Goal: Information Seeking & Learning: Learn about a topic

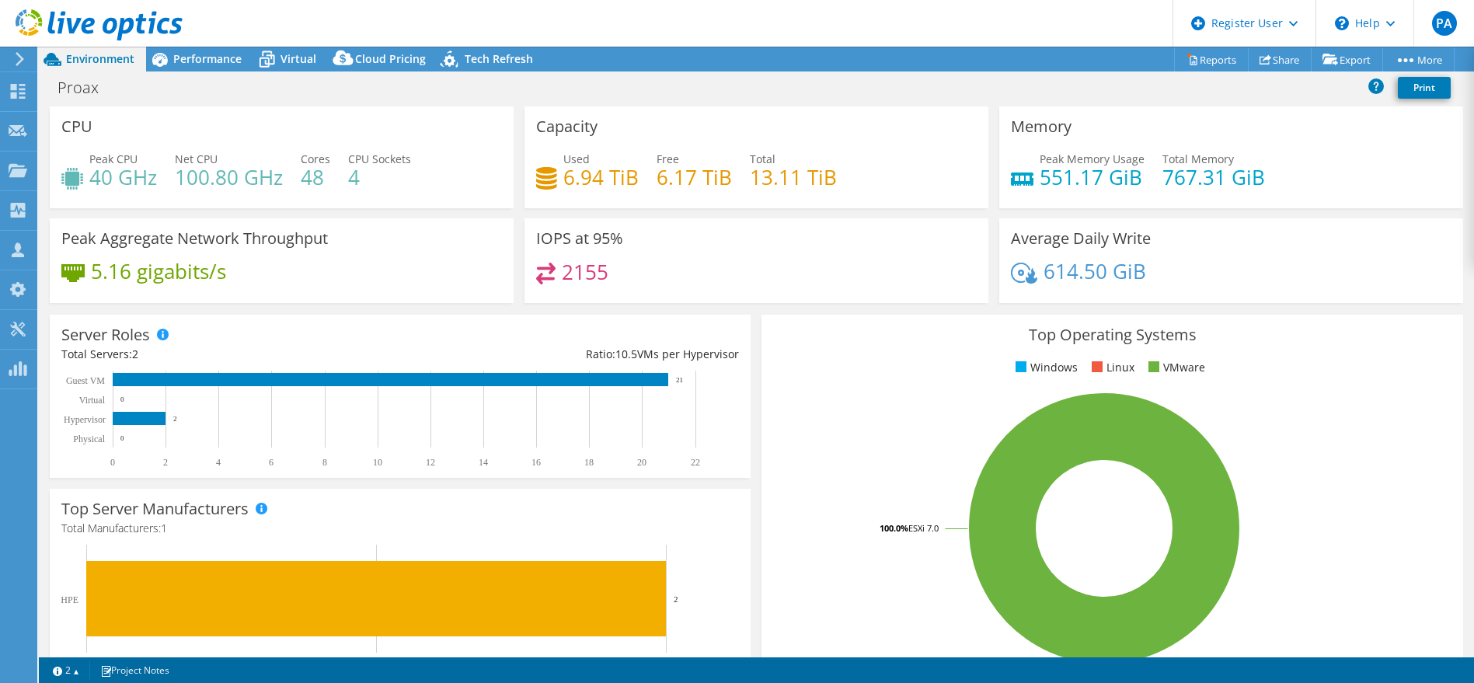
select select "USD"
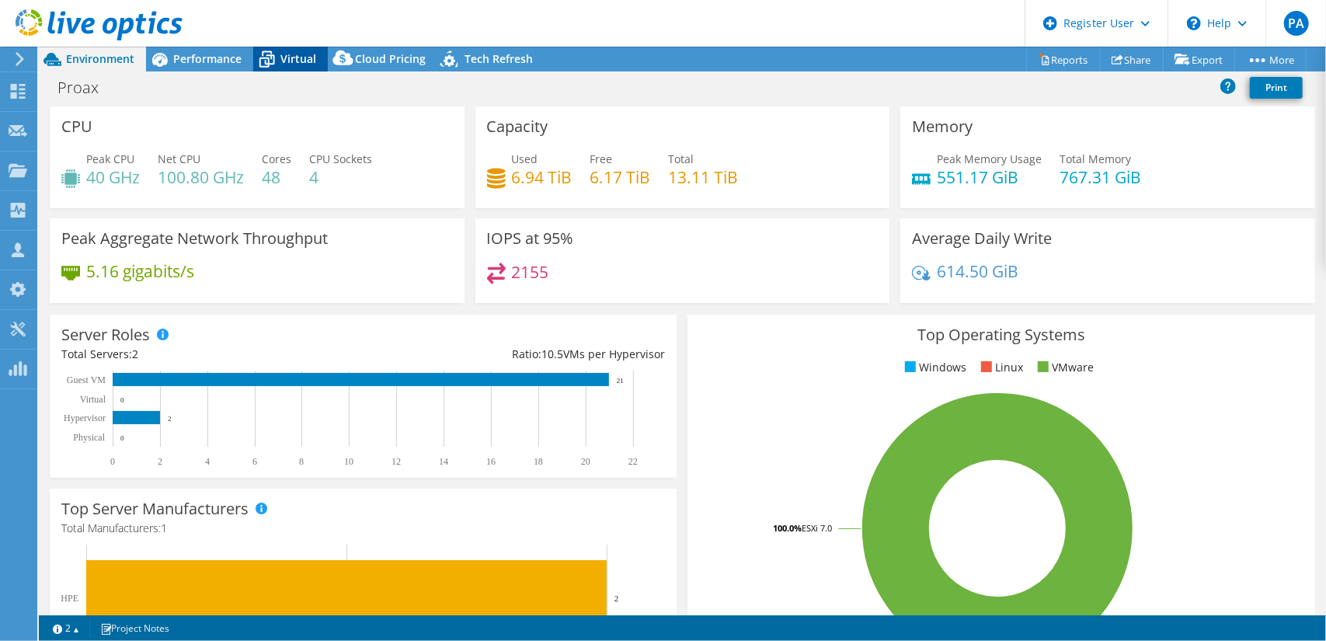
click at [264, 54] on icon at bounding box center [266, 59] width 27 height 27
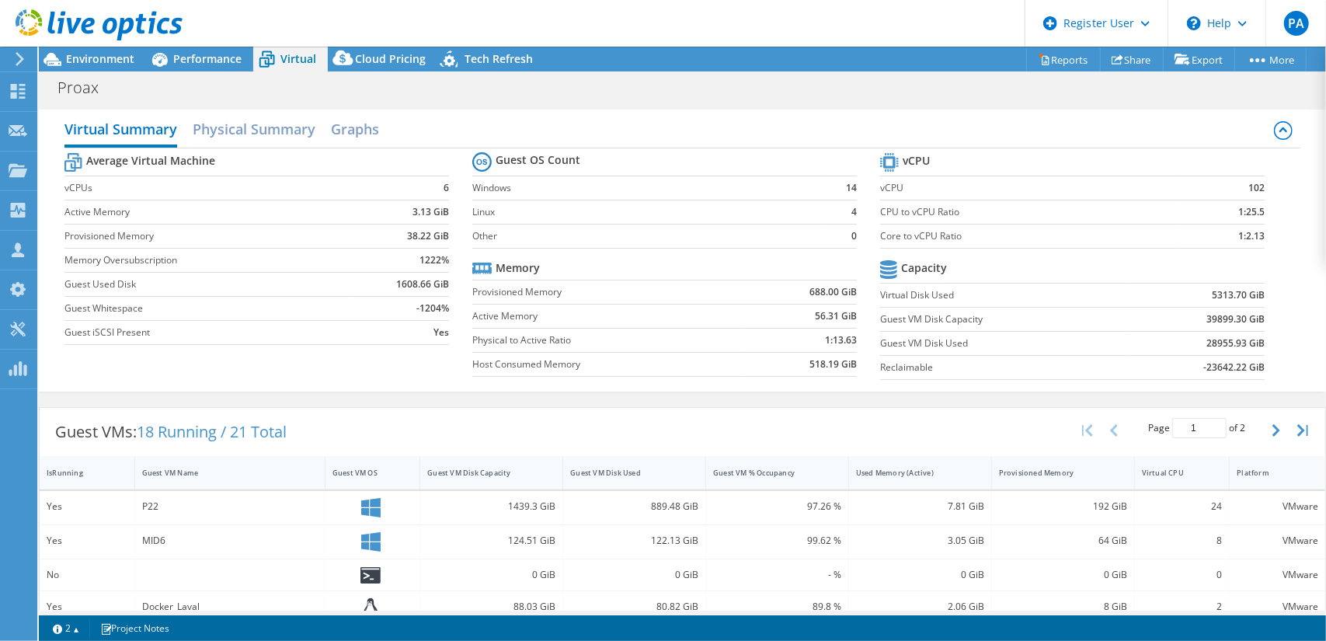
click at [98, 48] on div at bounding box center [91, 26] width 183 height 52
click at [99, 61] on span "Environment" at bounding box center [100, 58] width 68 height 15
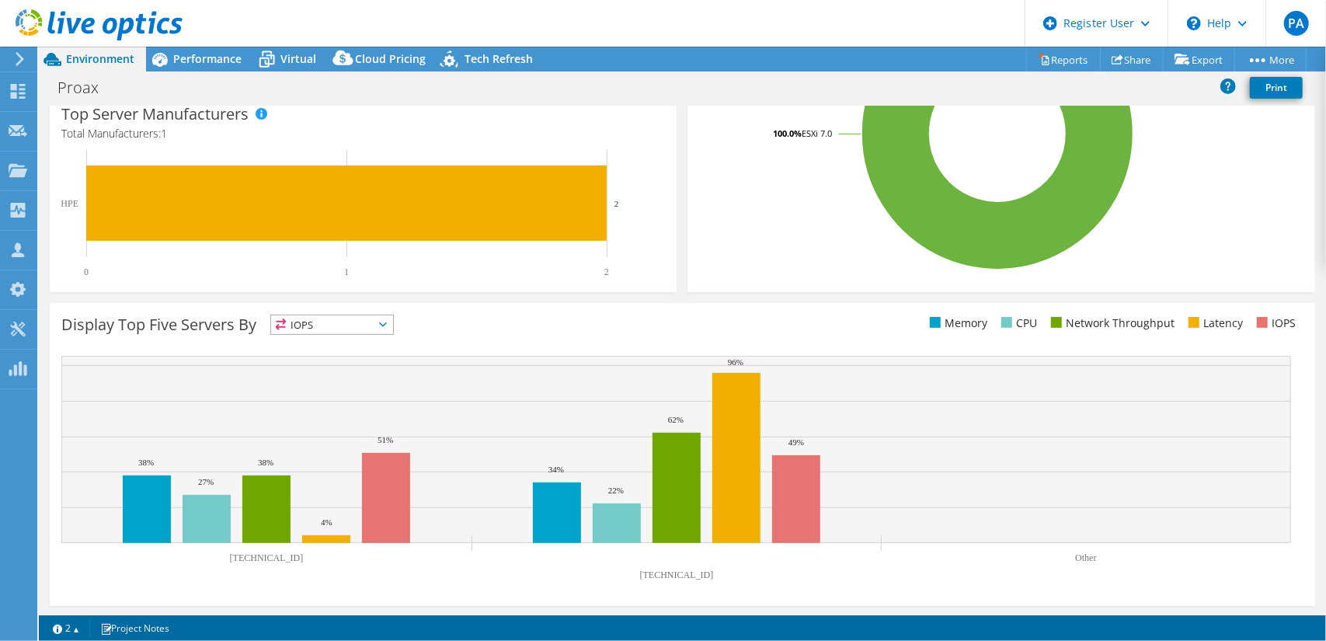
scroll to position [6, 0]
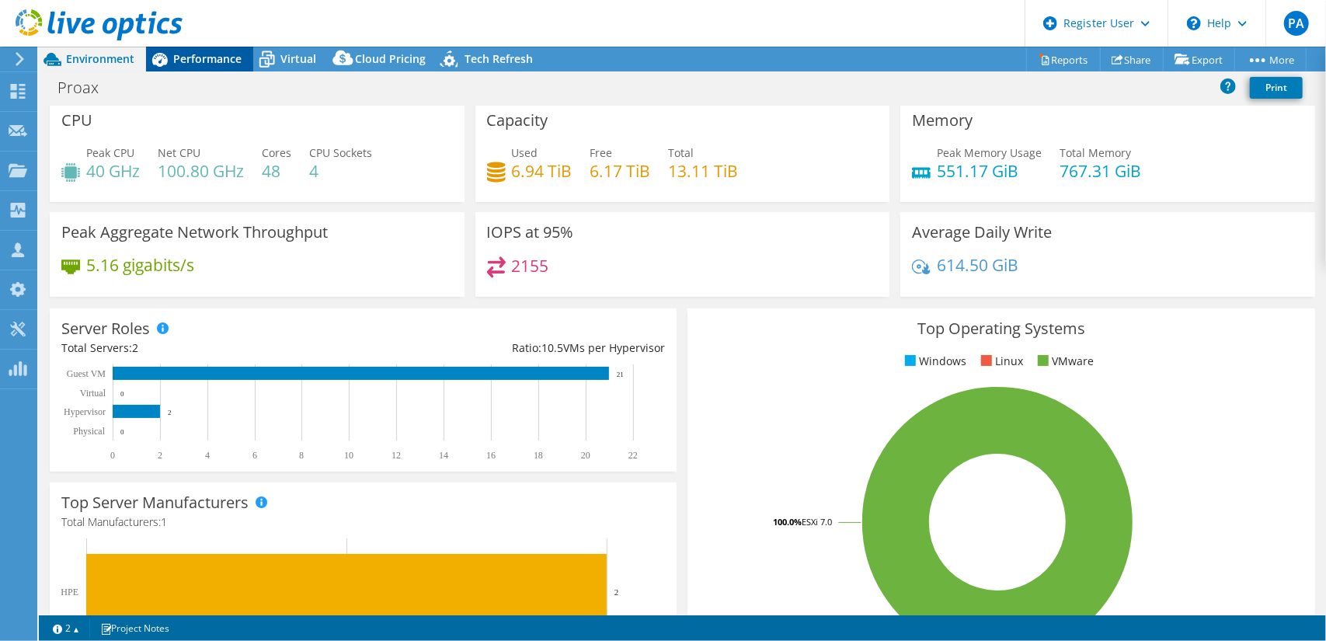
click at [204, 56] on span "Performance" at bounding box center [207, 58] width 68 height 15
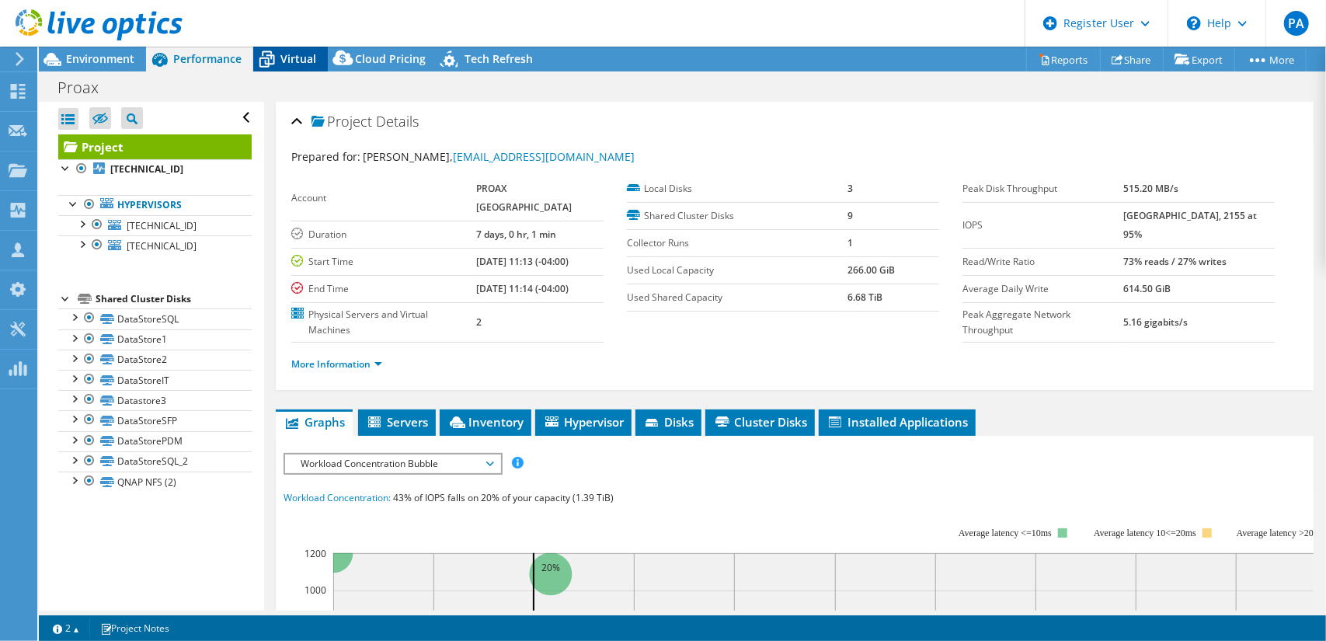
click at [276, 53] on icon at bounding box center [266, 59] width 27 height 27
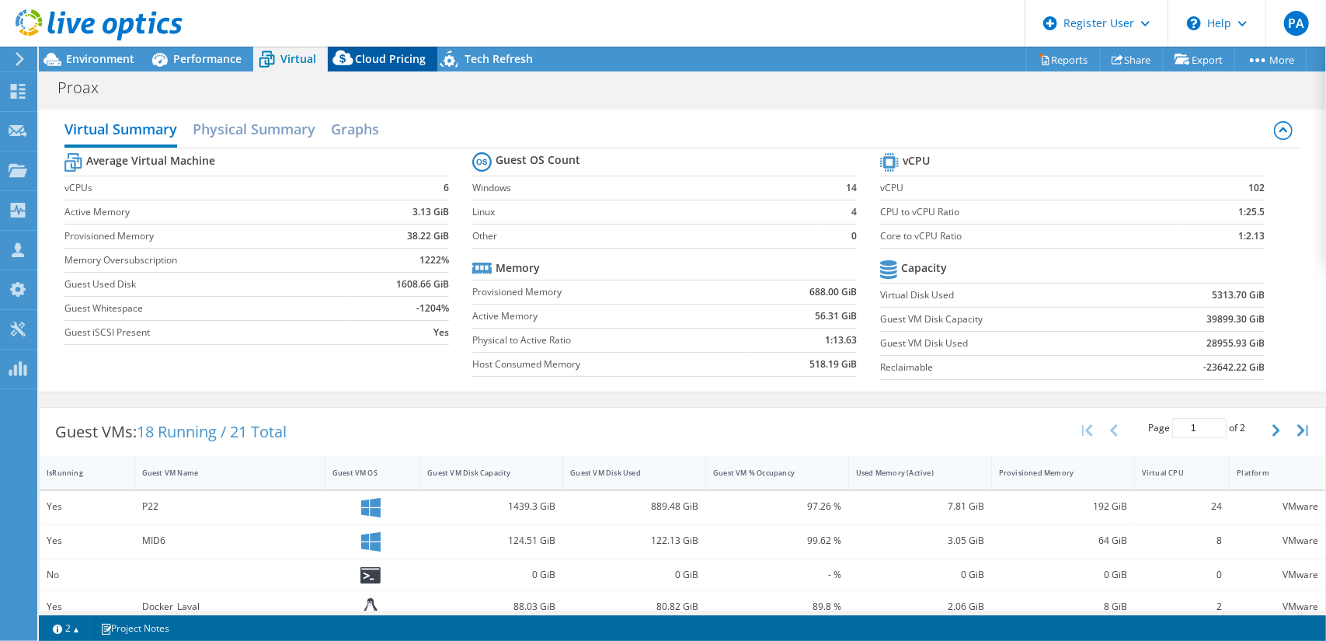
click at [348, 53] on icon at bounding box center [343, 61] width 31 height 31
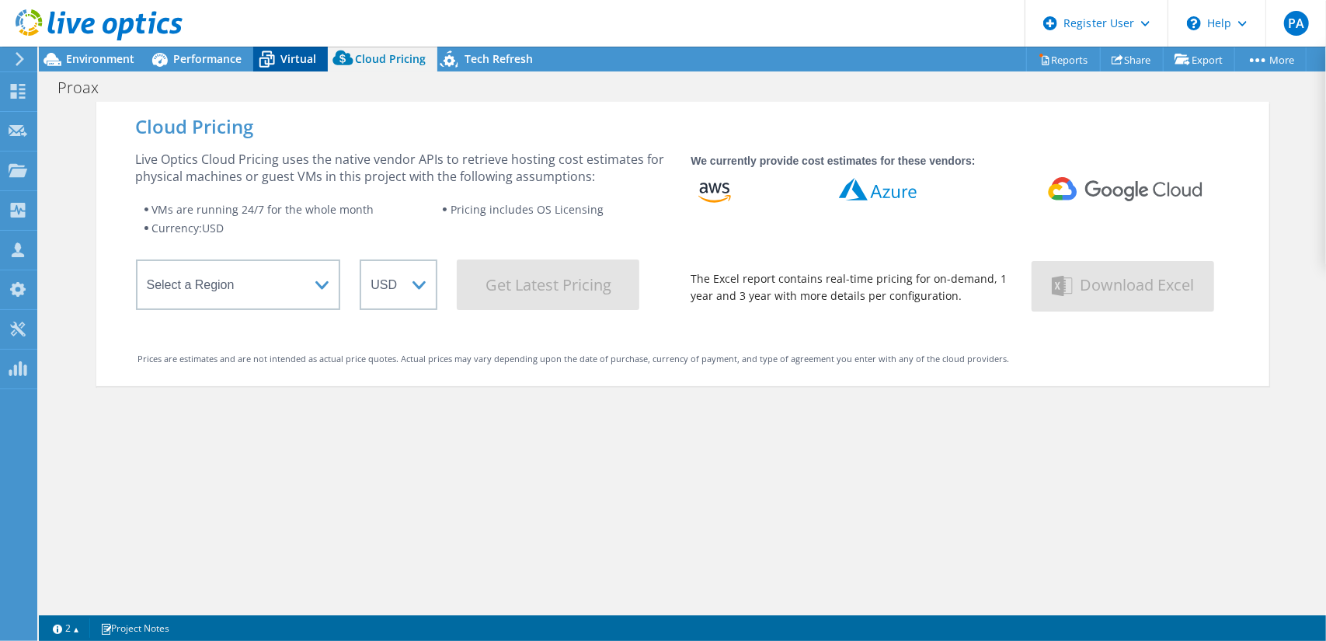
click at [311, 51] on div "Virtual" at bounding box center [290, 59] width 75 height 25
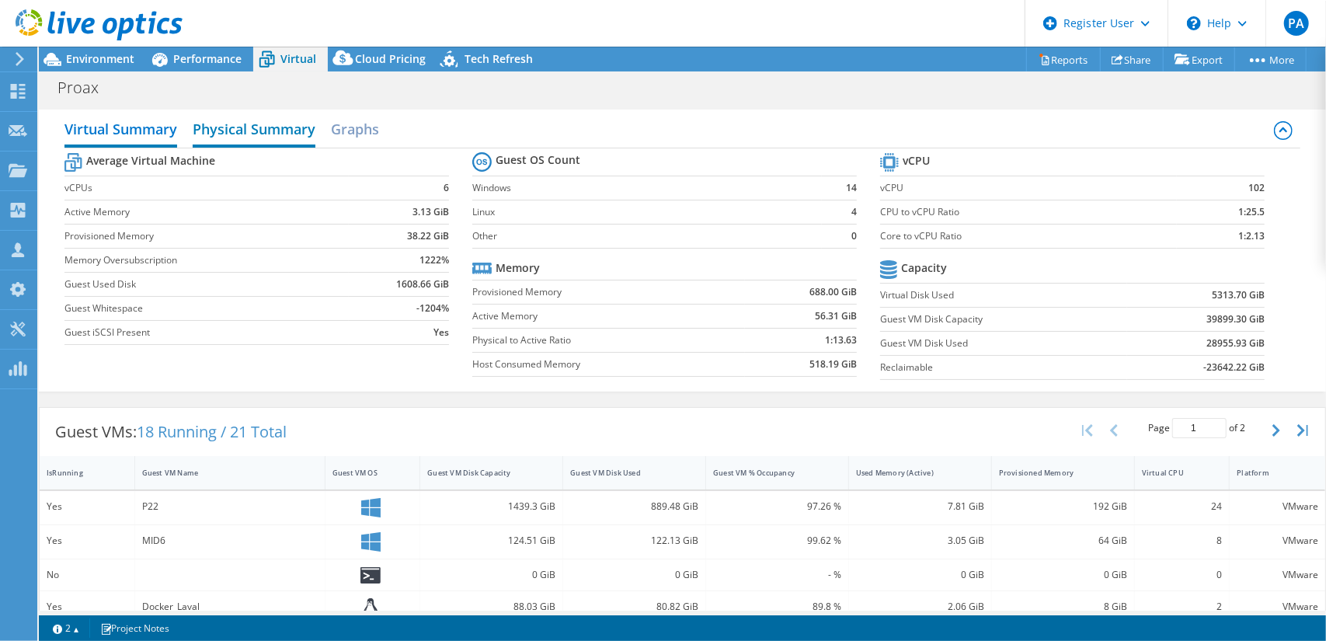
click at [282, 138] on h2 "Physical Summary" at bounding box center [254, 130] width 123 height 34
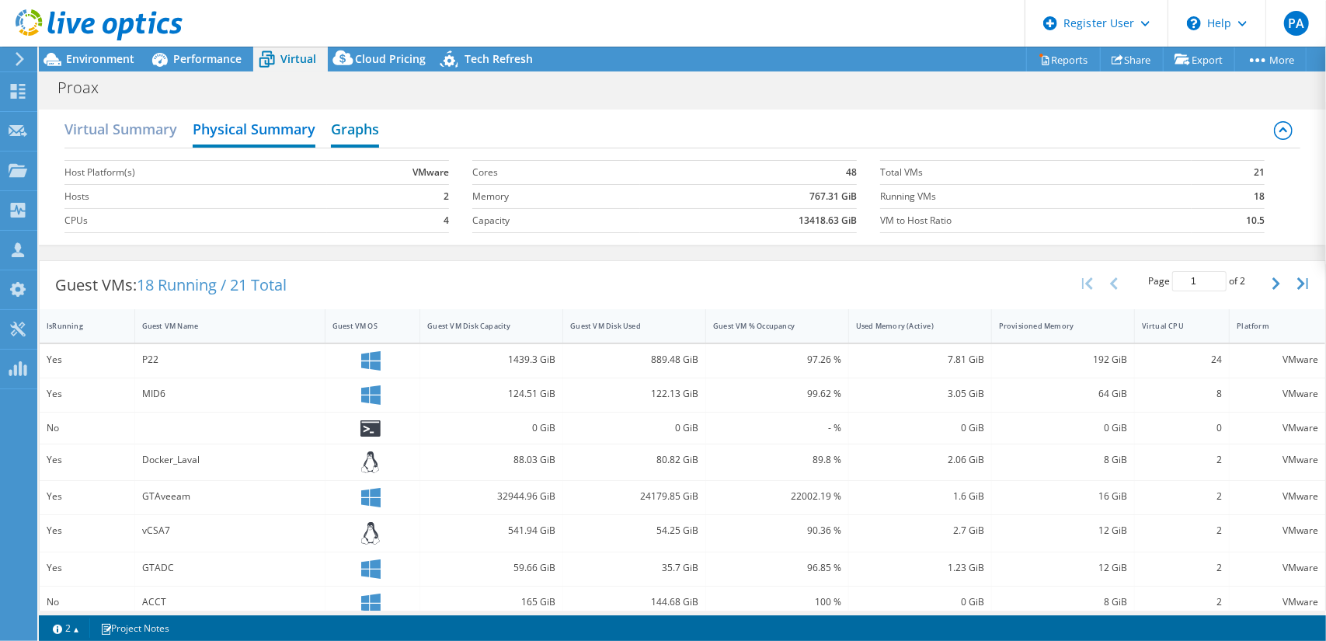
click at [347, 126] on h2 "Graphs" at bounding box center [355, 130] width 48 height 34
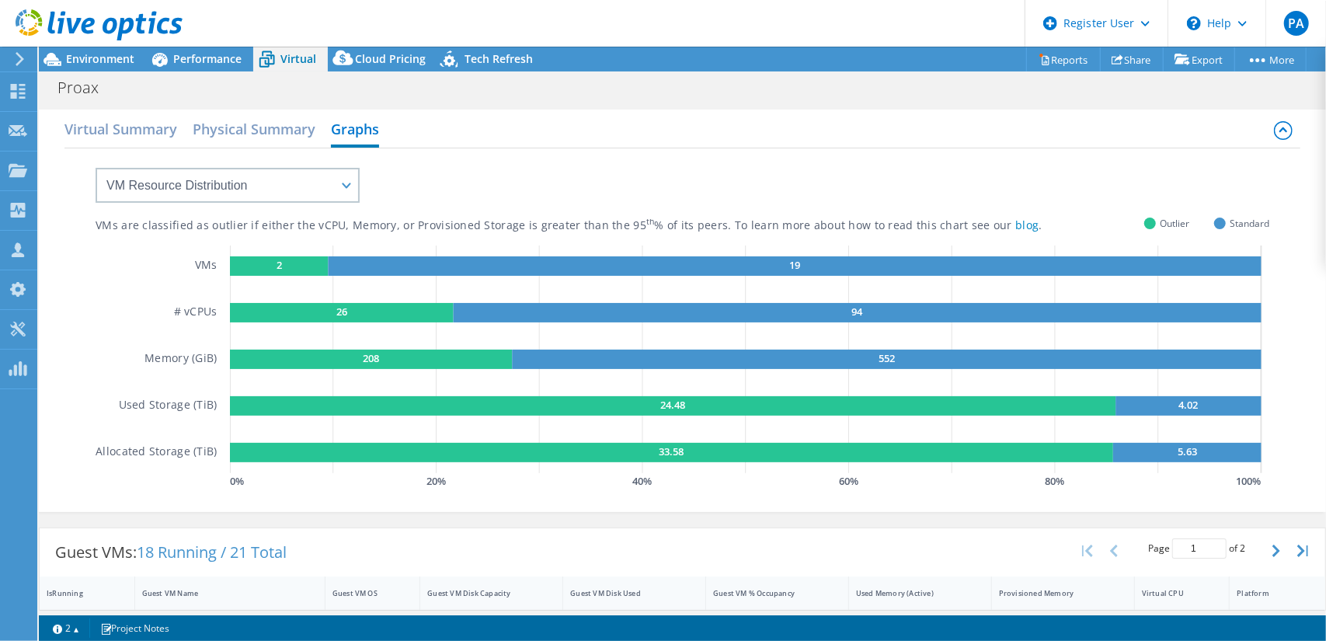
click at [354, 312] on rect at bounding box center [342, 312] width 224 height 19
click at [354, 186] on select "VM Resource Distribution Provisioning Contrast Over Provisioning" at bounding box center [228, 185] width 264 height 35
click at [96, 168] on select "VM Resource Distribution Provisioning Contrast Over Provisioning" at bounding box center [228, 185] width 264 height 35
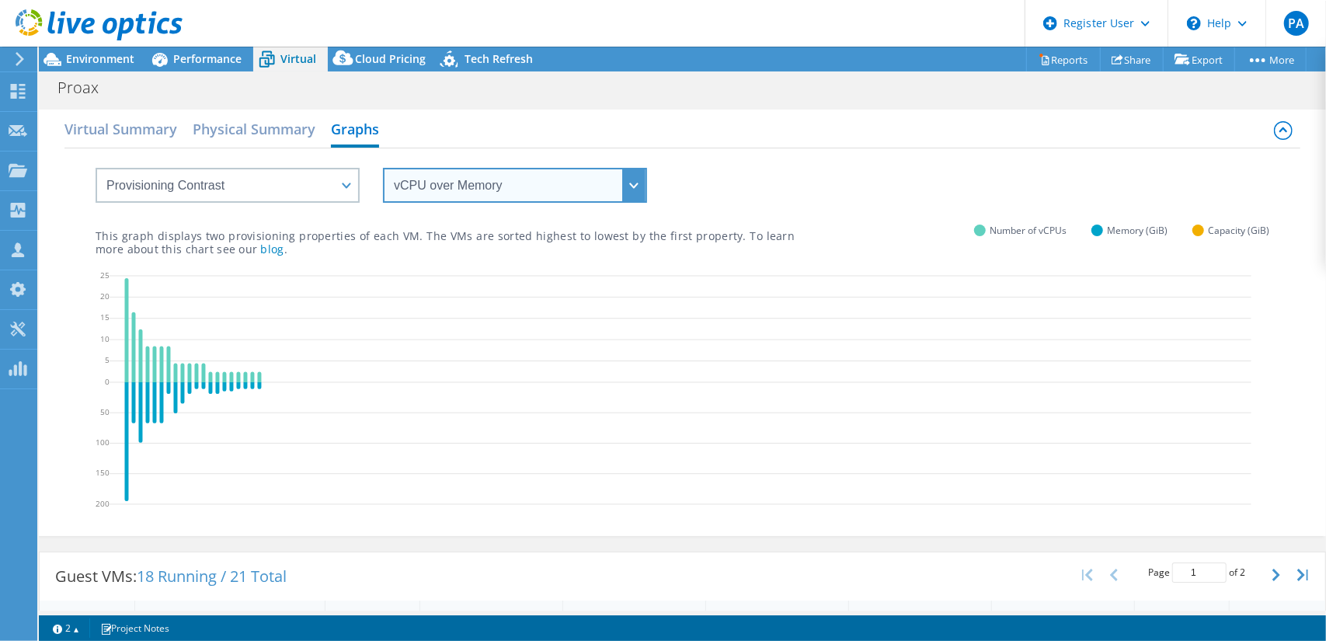
click at [517, 183] on select "vCPU over Memory vCPU over Capacity Memory over vCPU Memory over Capacity Capac…" at bounding box center [515, 185] width 264 height 35
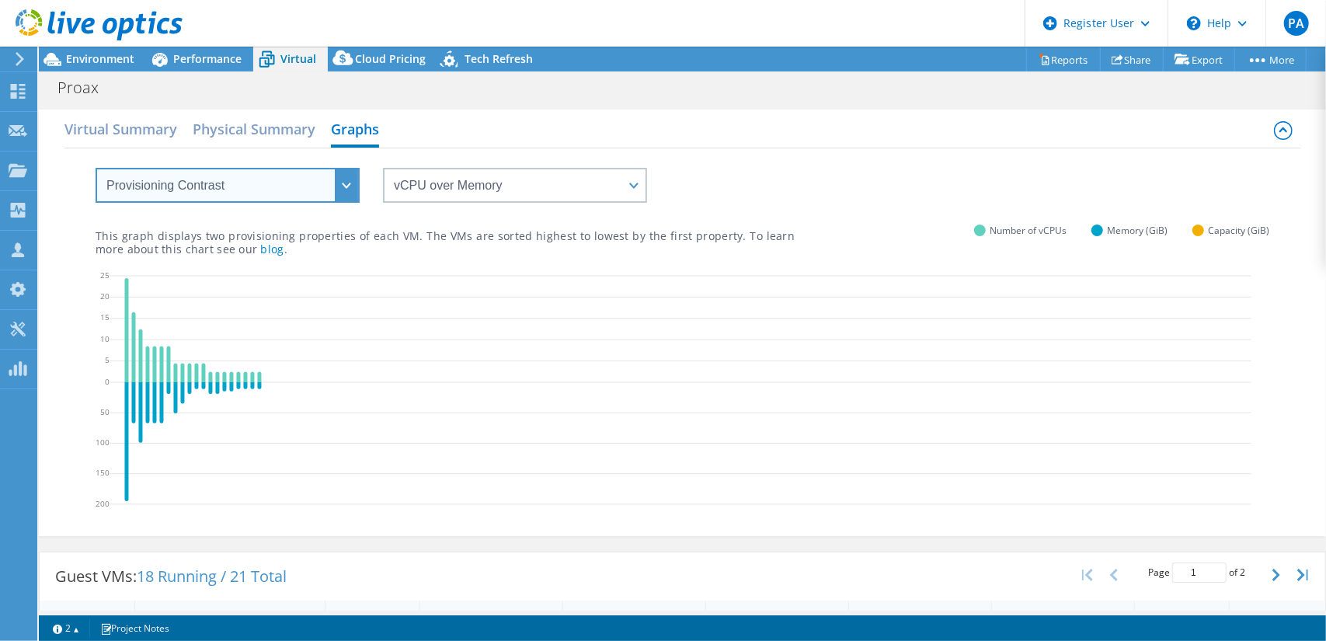
click at [339, 184] on select "VM Resource Distribution Provisioning Contrast Over Provisioning" at bounding box center [228, 185] width 264 height 35
select select "Over Provisioning"
click at [96, 168] on select "VM Resource Distribution Provisioning Contrast Over Provisioning" at bounding box center [228, 185] width 264 height 35
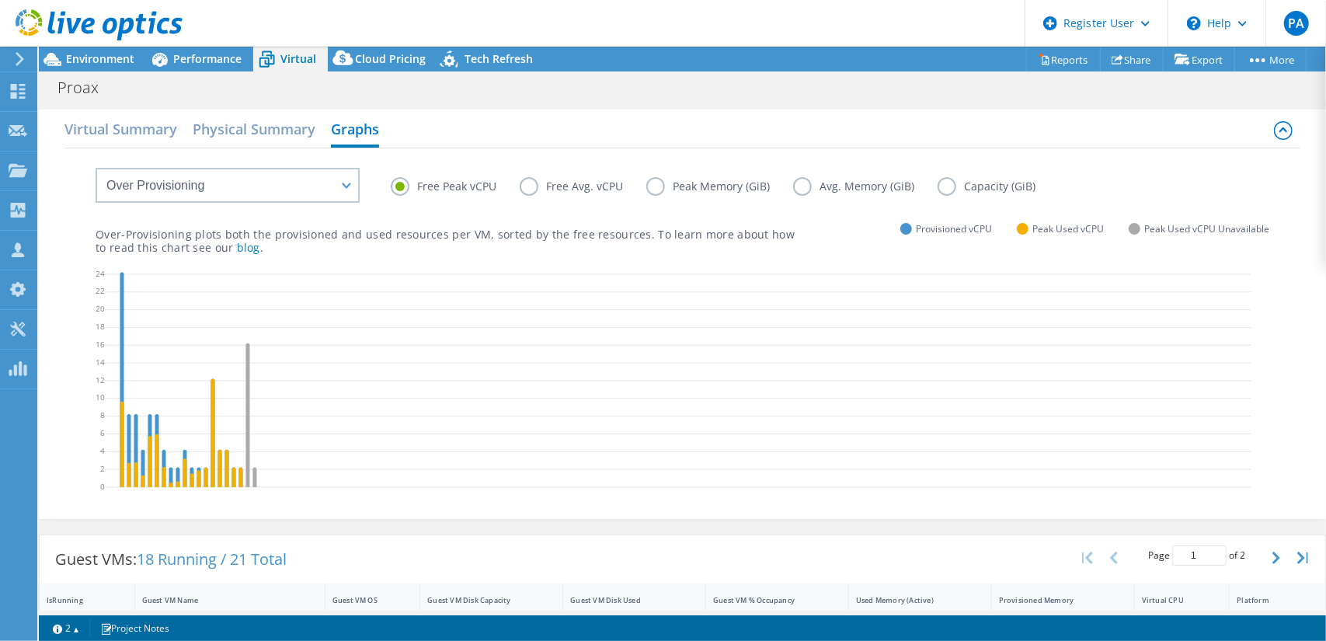
click at [530, 187] on label "Free Avg. vCPU" at bounding box center [583, 186] width 127 height 19
click at [0, 0] on input "Free Avg. vCPU" at bounding box center [0, 0] width 0 height 0
click at [399, 183] on label "Free Peak vCPU" at bounding box center [455, 186] width 129 height 19
click at [0, 0] on input "Free Peak vCPU" at bounding box center [0, 0] width 0 height 0
click at [538, 184] on label "Free Avg. vCPU" at bounding box center [583, 186] width 127 height 19
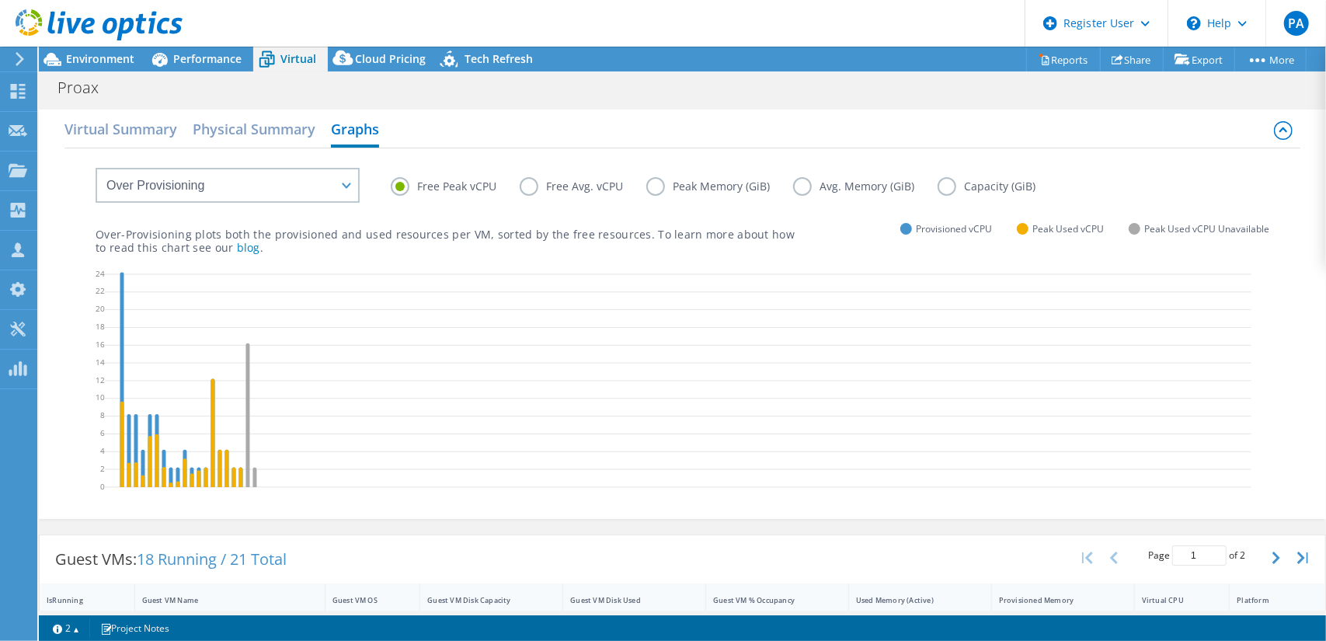
click at [0, 0] on input "Free Avg. vCPU" at bounding box center [0, 0] width 0 height 0
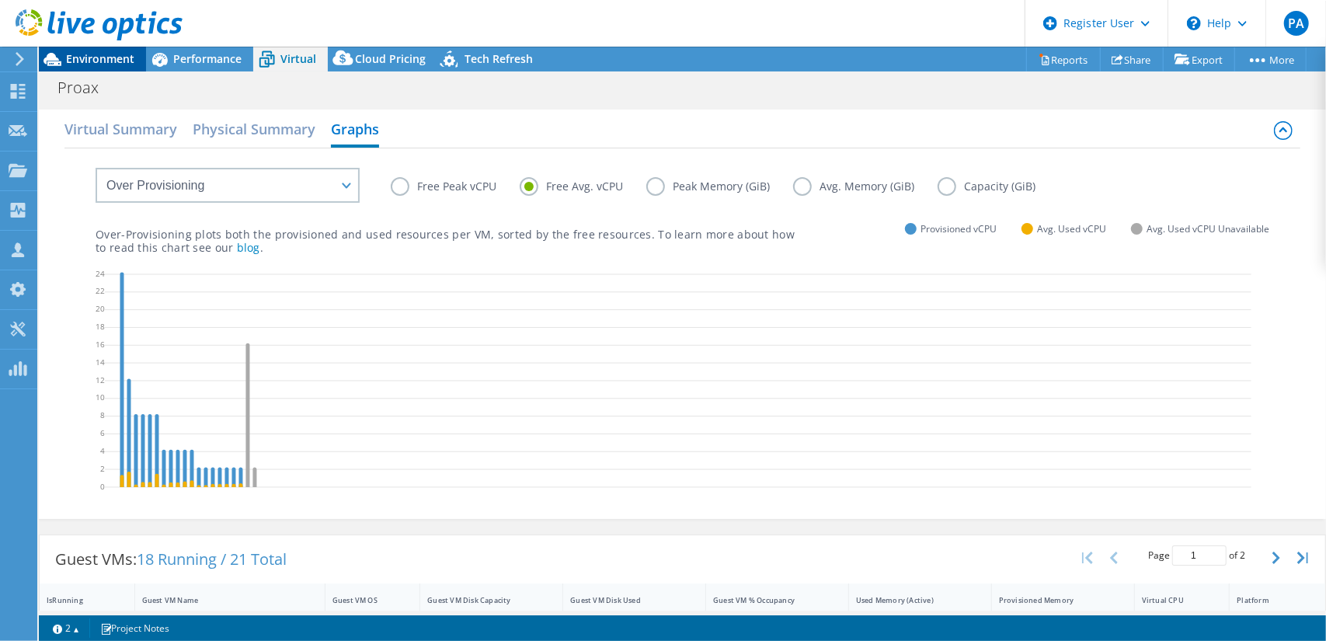
drag, startPoint x: 120, startPoint y: 55, endPoint x: 131, endPoint y: 55, distance: 11.7
click at [120, 55] on span "Environment" at bounding box center [100, 58] width 68 height 15
